Goal: Information Seeking & Learning: Learn about a topic

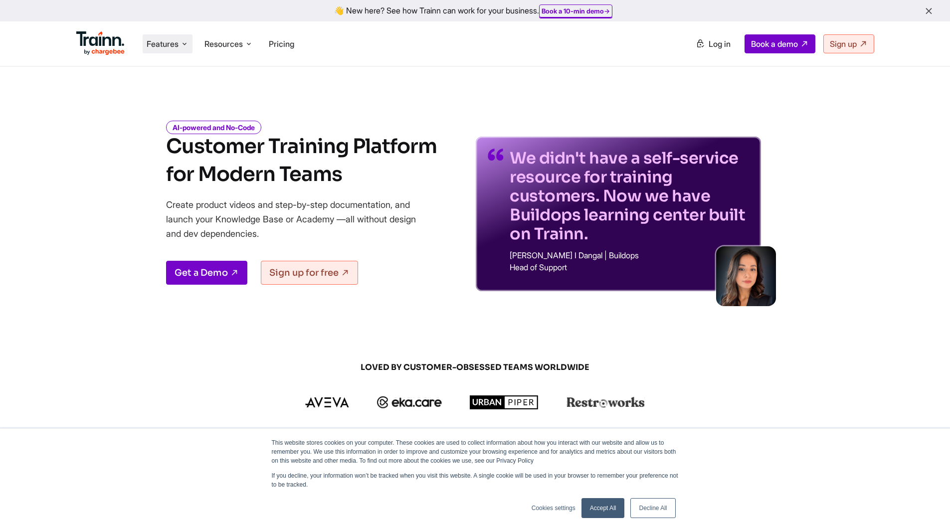
click at [174, 44] on span "Features" at bounding box center [163, 43] width 32 height 11
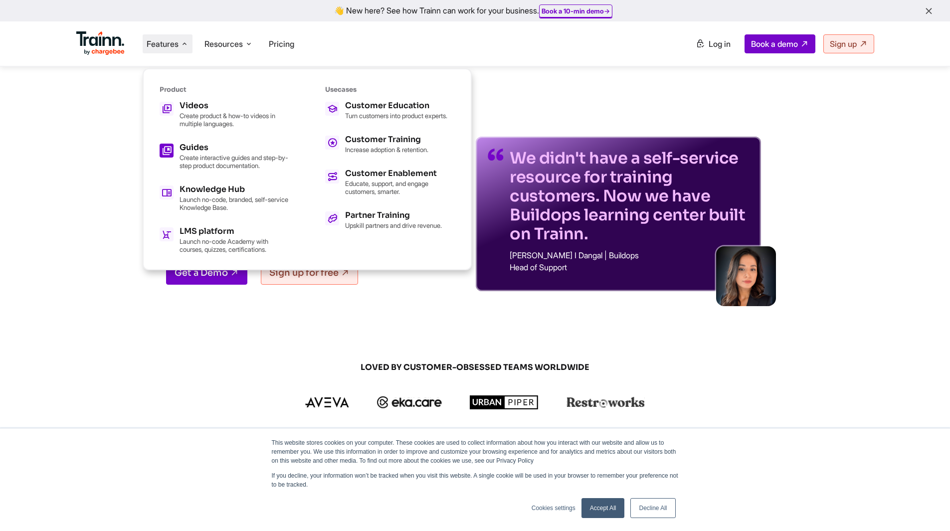
click at [195, 148] on h5 "Guides" at bounding box center [234, 148] width 110 height 8
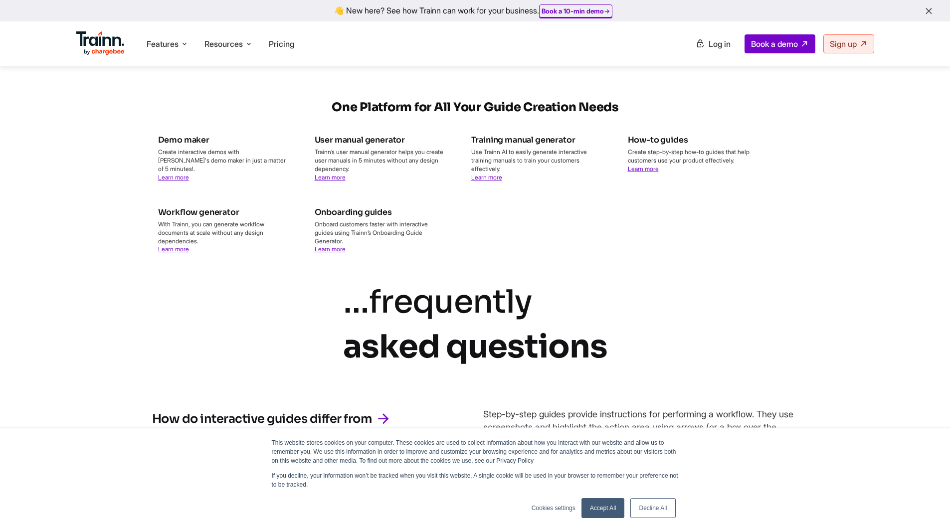
scroll to position [1866, 0]
click at [484, 180] on link "Learn more" at bounding box center [486, 176] width 31 height 7
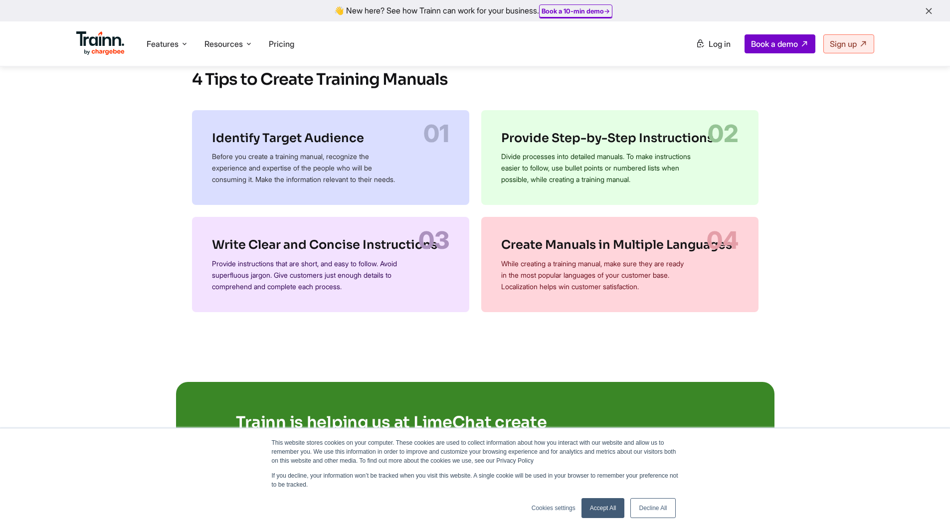
scroll to position [1637, 0]
